Goal: Task Accomplishment & Management: Use online tool/utility

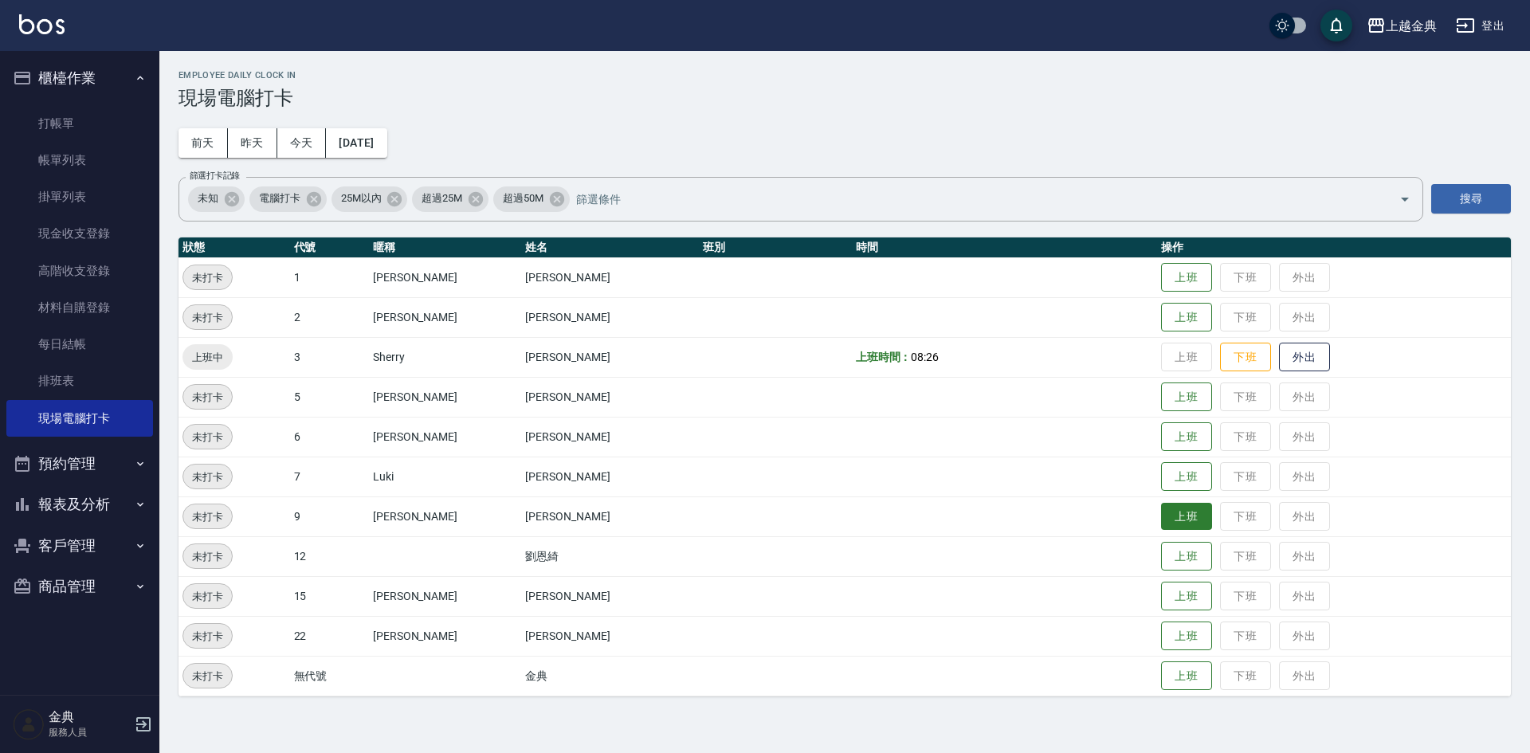
click at [1161, 515] on button "上班" at bounding box center [1186, 517] width 51 height 28
click at [1171, 480] on button "上班" at bounding box center [1186, 477] width 51 height 28
click at [1161, 556] on button "上班" at bounding box center [1186, 557] width 51 height 28
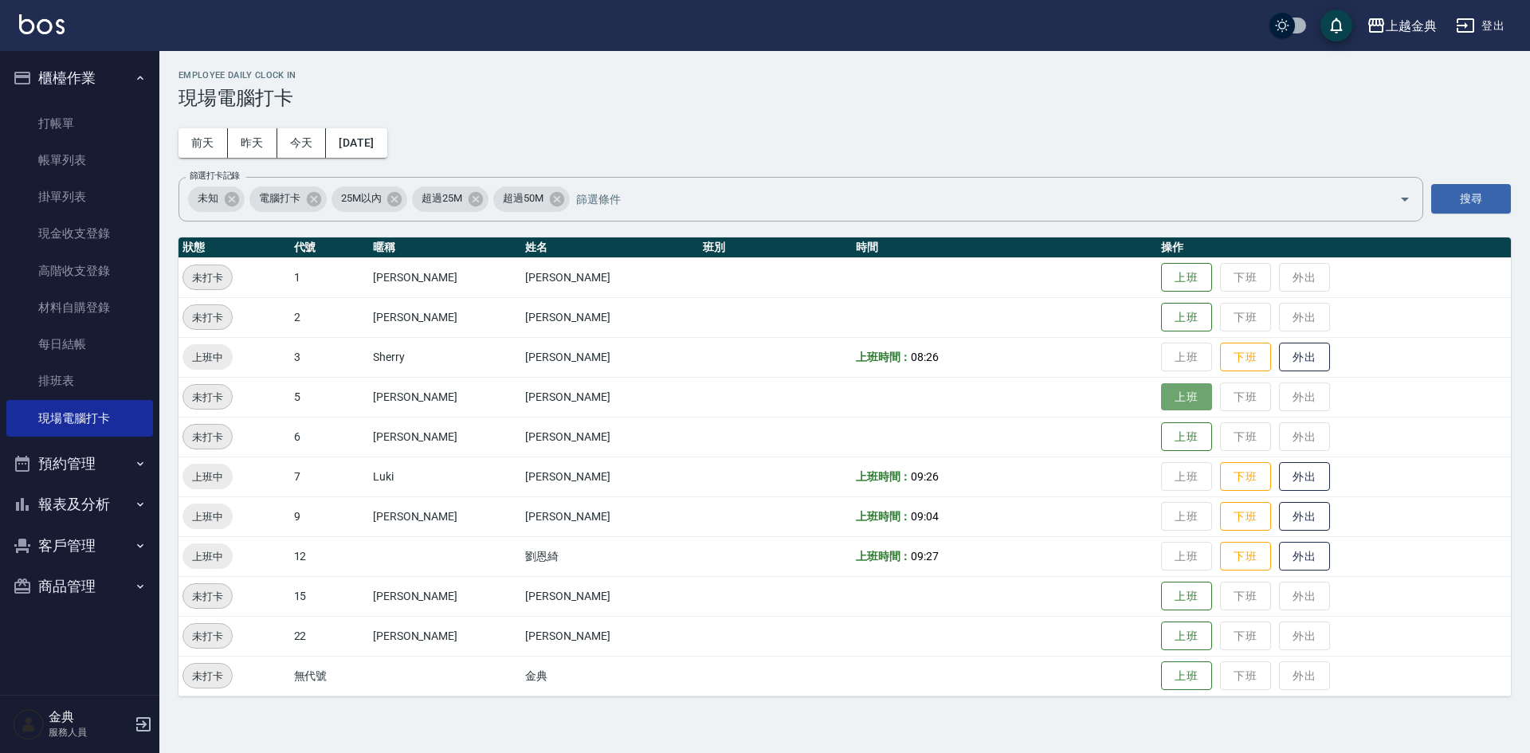
click at [1161, 397] on button "上班" at bounding box center [1186, 397] width 51 height 28
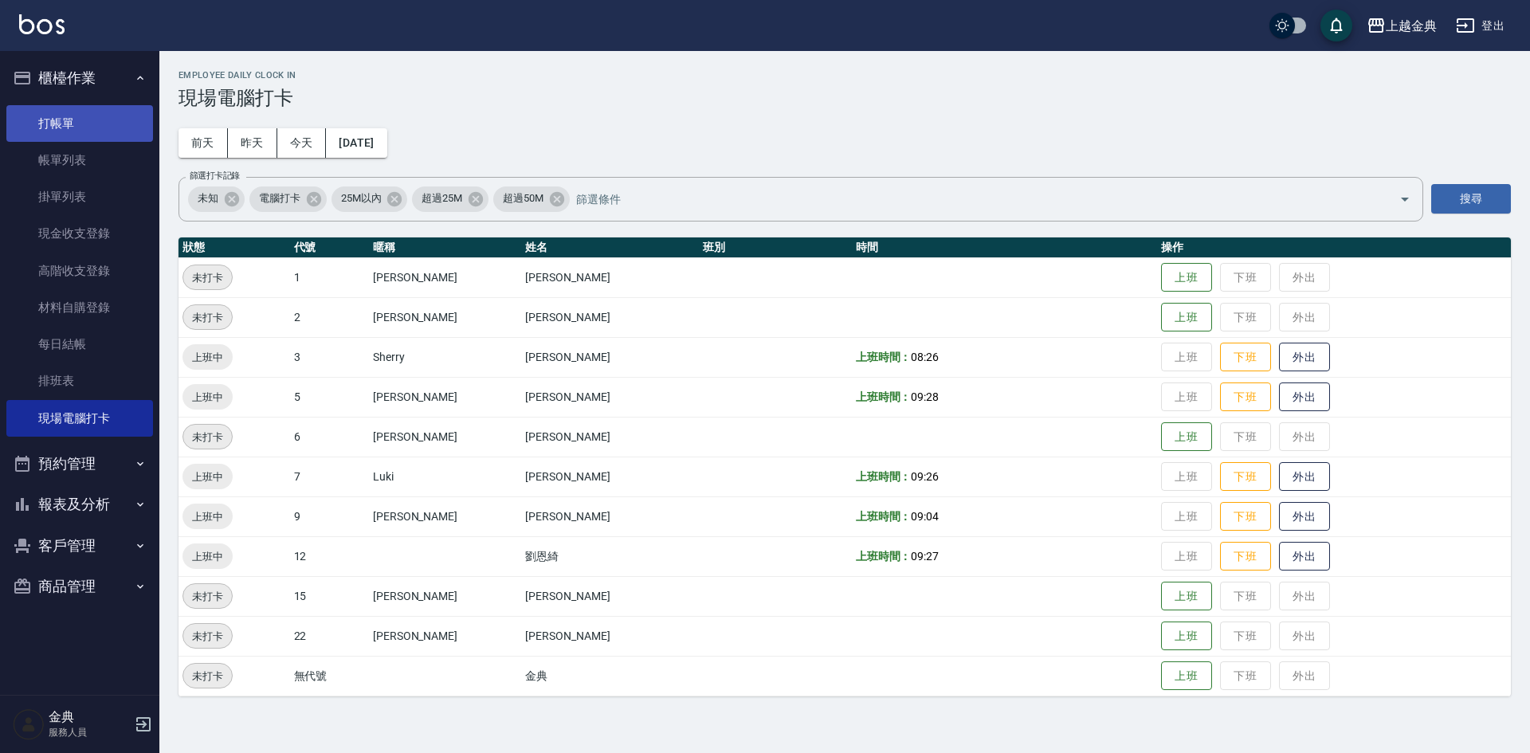
click at [42, 138] on link "打帳單" at bounding box center [79, 123] width 147 height 37
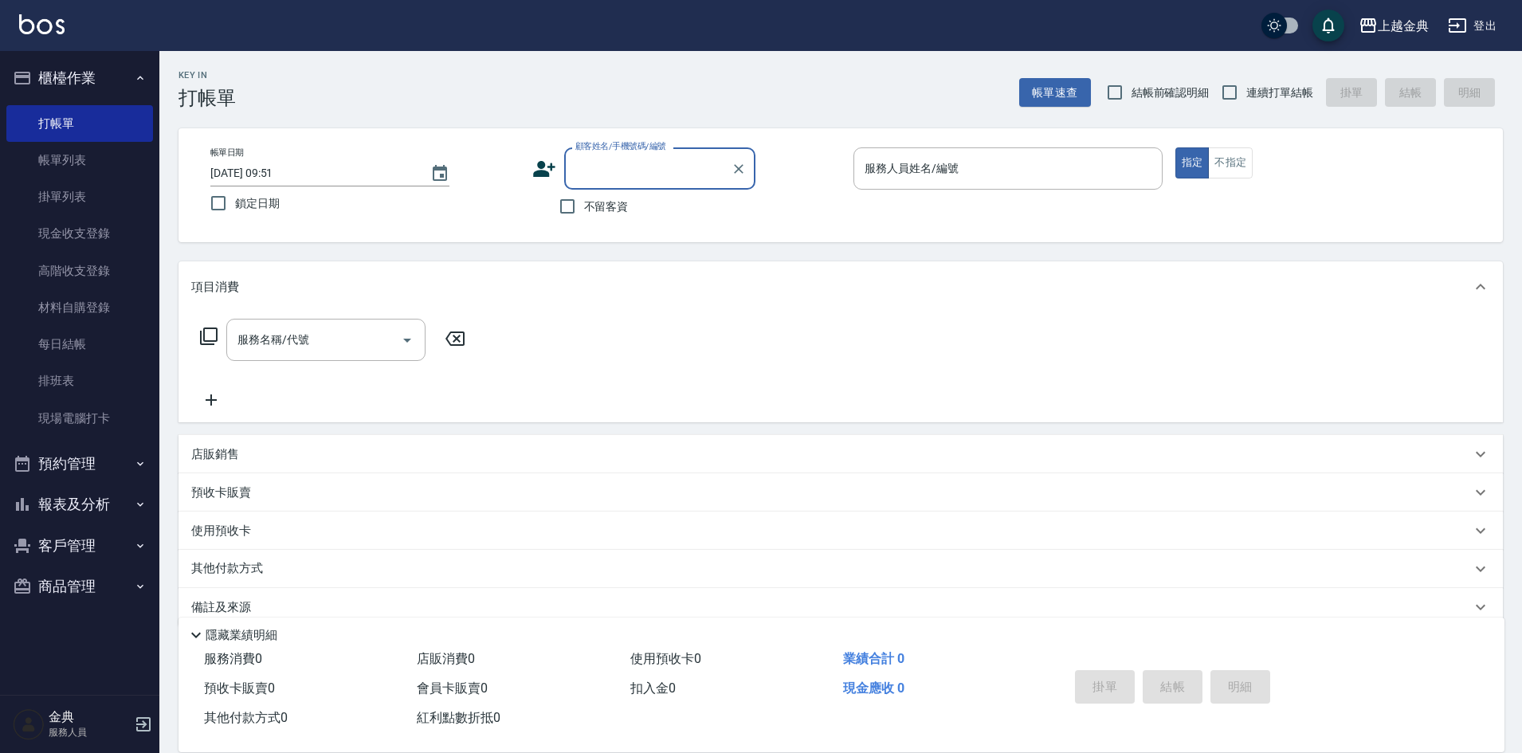
click at [95, 486] on button "報表及分析" at bounding box center [79, 504] width 147 height 41
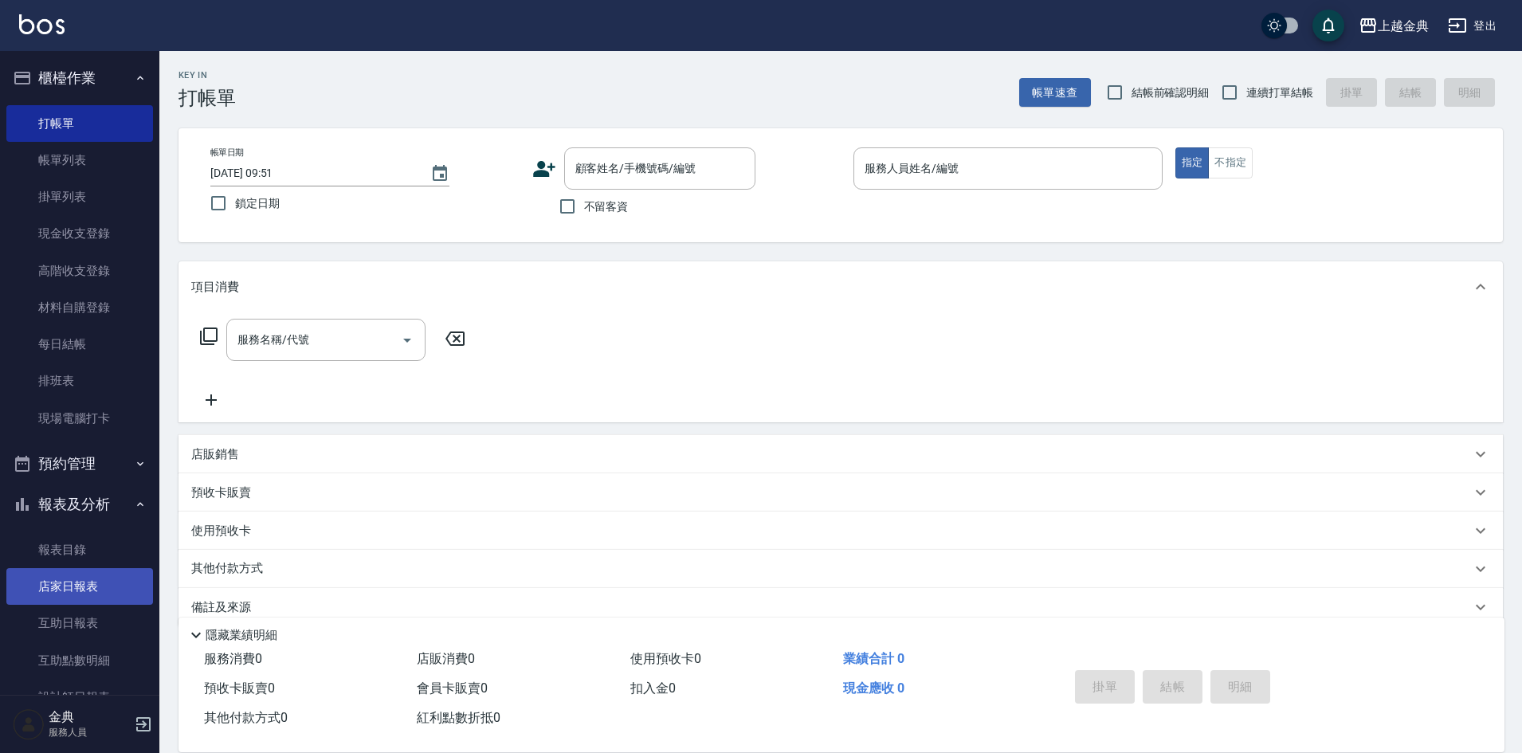
click at [61, 573] on link "店家日報表" at bounding box center [79, 586] width 147 height 37
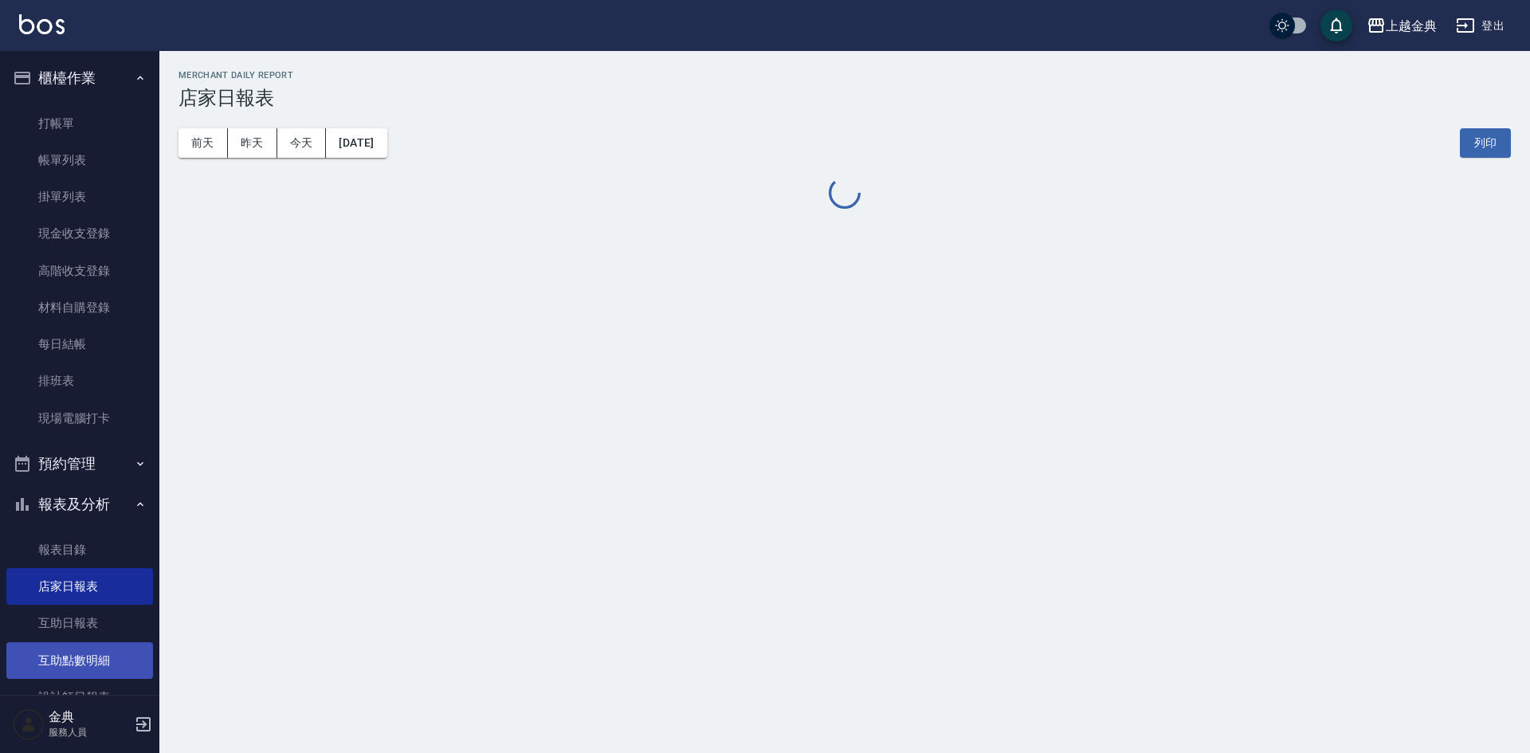
scroll to position [239, 0]
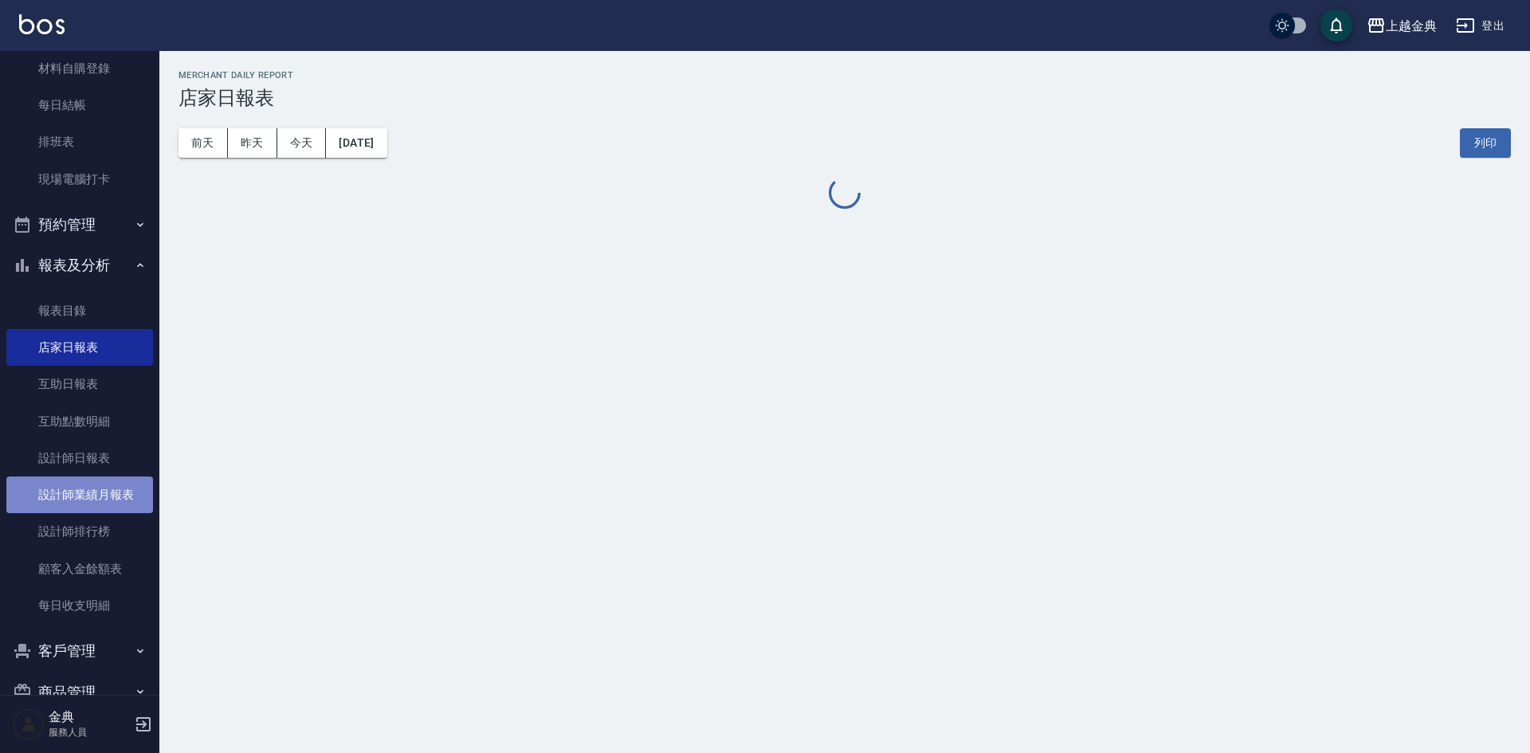
click at [112, 498] on link "設計師業績月報表" at bounding box center [79, 495] width 147 height 37
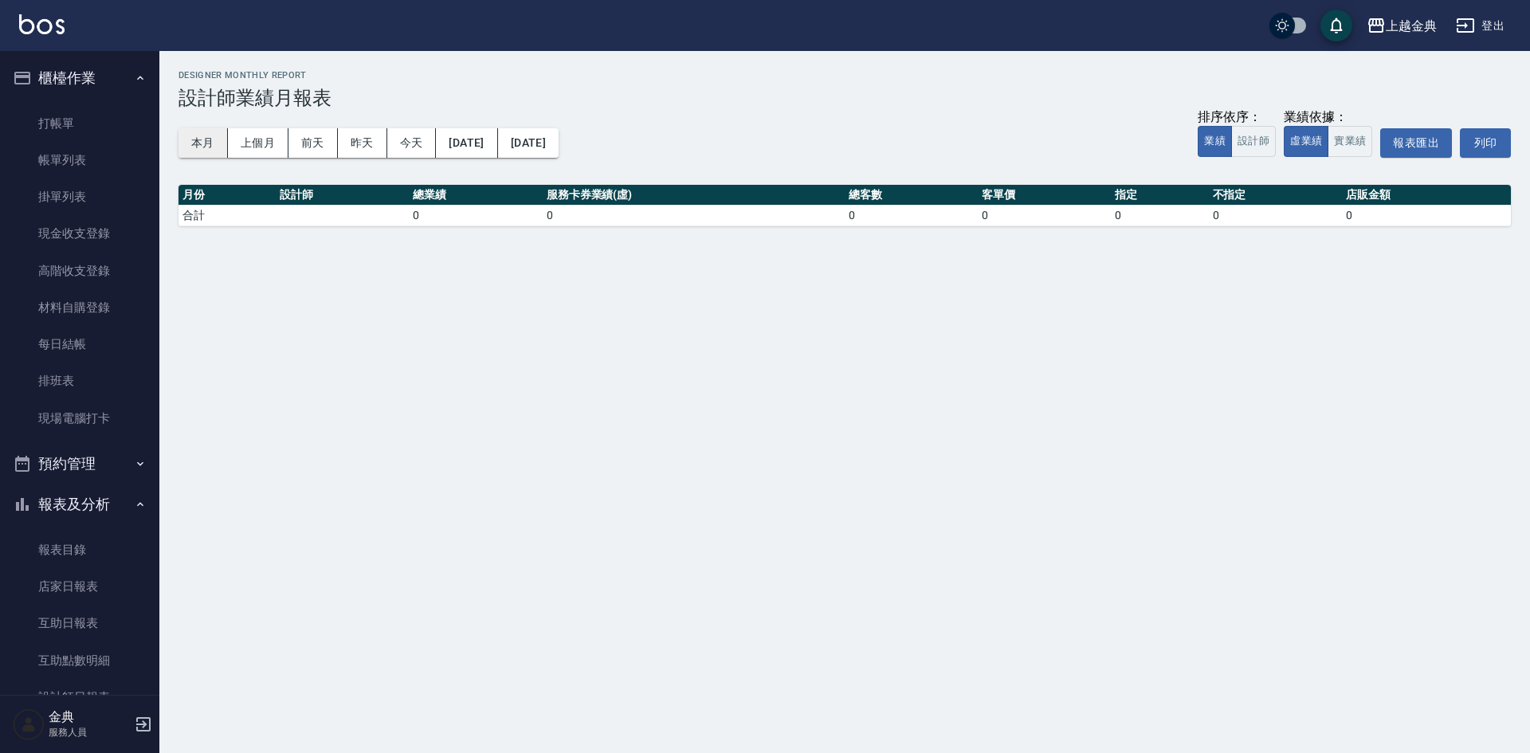
click at [194, 139] on button "本月" at bounding box center [203, 142] width 49 height 29
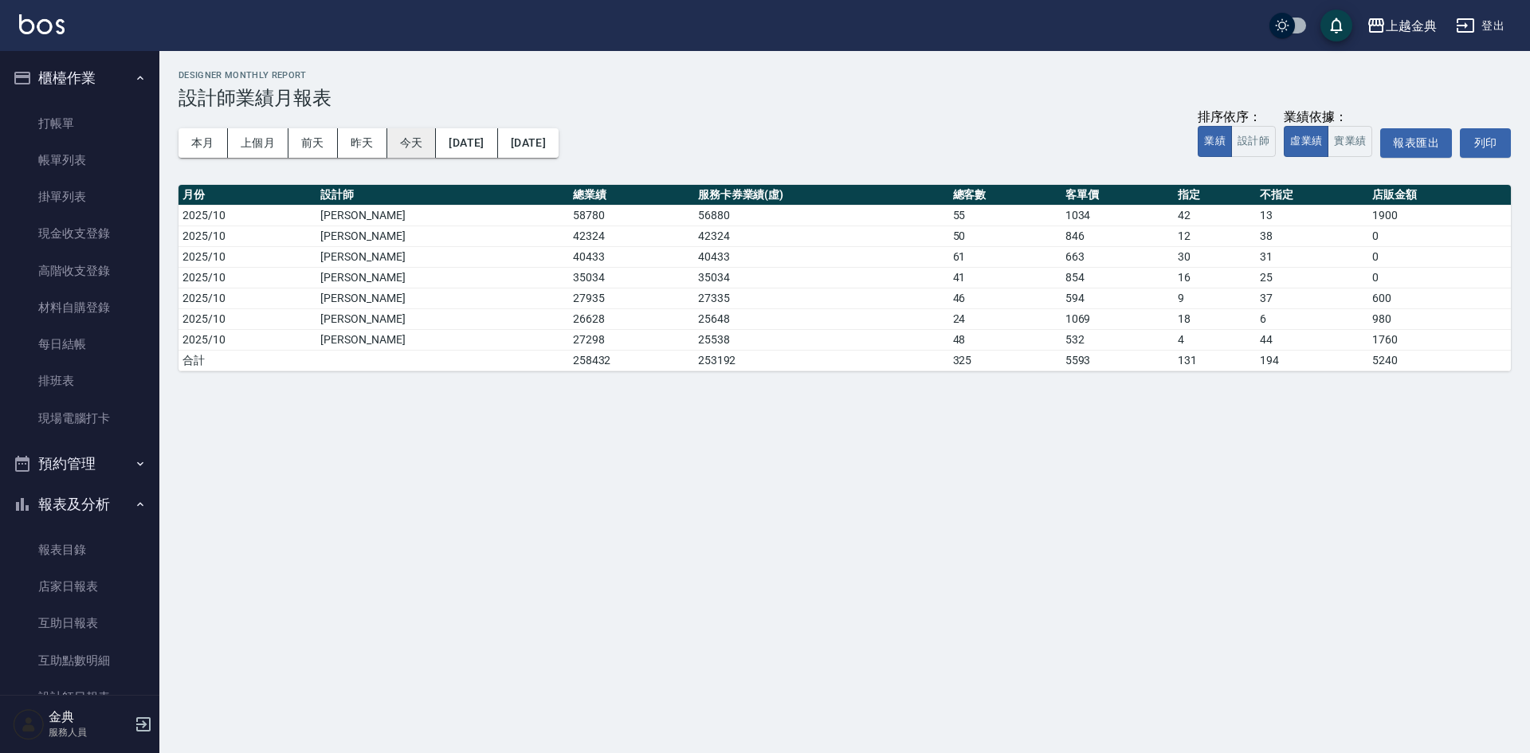
click at [402, 148] on button "今天" at bounding box center [411, 142] width 49 height 29
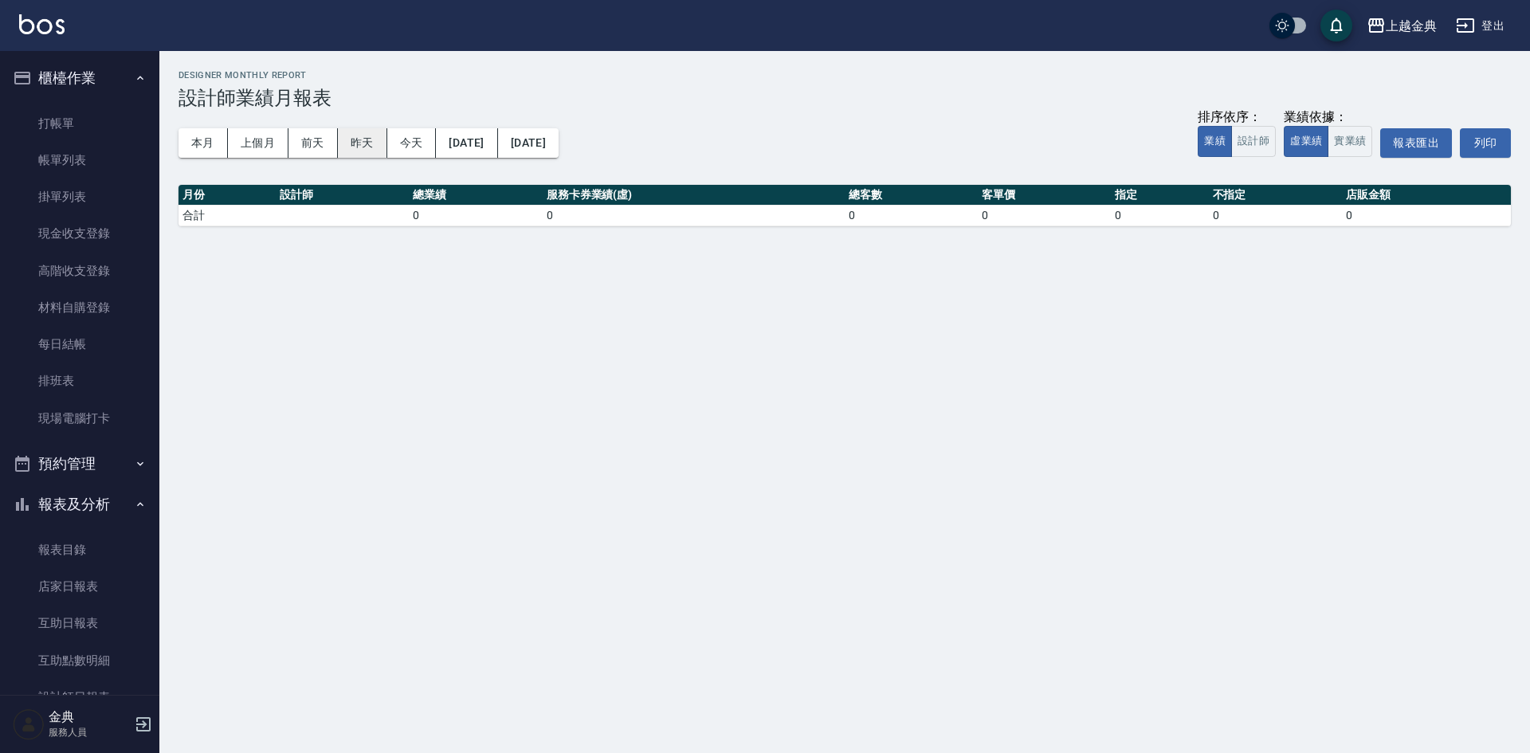
click at [353, 144] on button "昨天" at bounding box center [362, 142] width 49 height 29
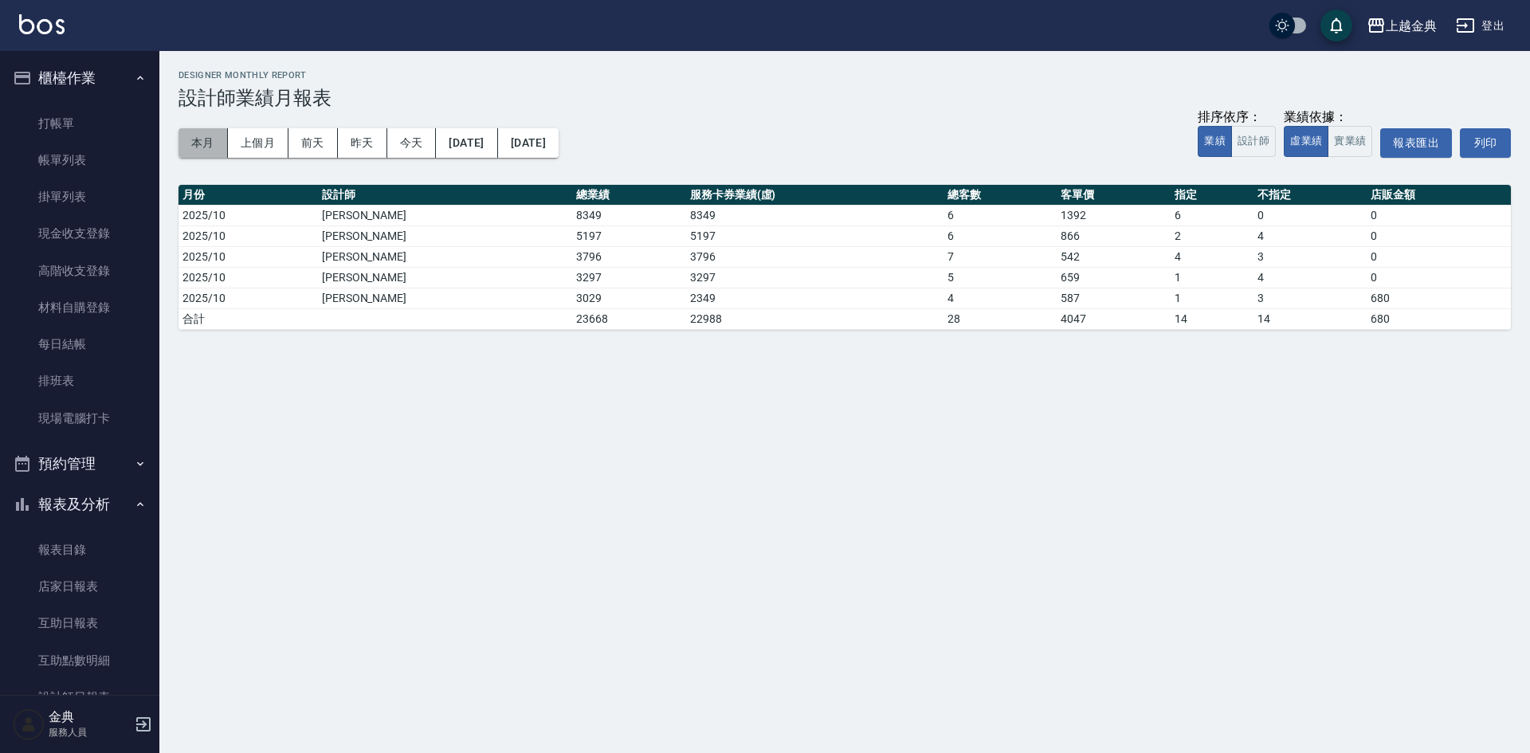
click at [181, 139] on button "本月" at bounding box center [203, 142] width 49 height 29
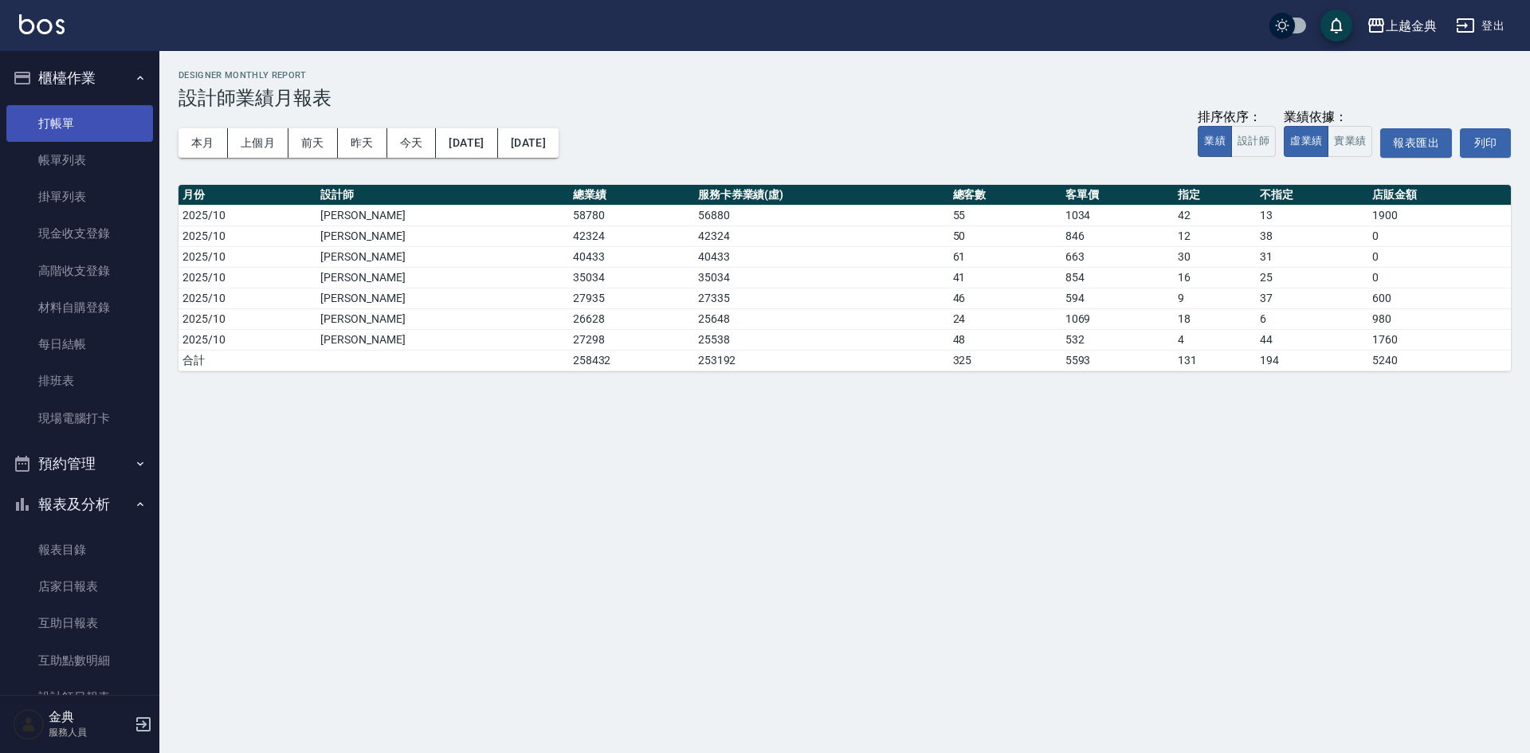
click at [53, 123] on link "打帳單" at bounding box center [79, 123] width 147 height 37
